Goal: Navigation & Orientation: Find specific page/section

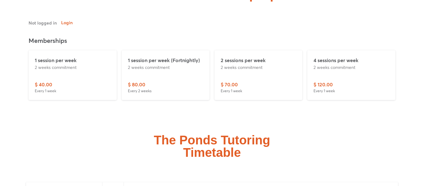
scroll to position [1435, 0]
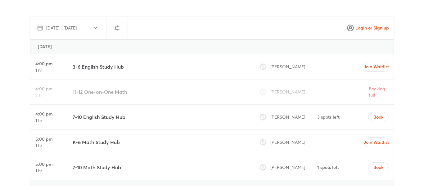
scroll to position [1700, 0]
